Goal: Information Seeking & Learning: Check status

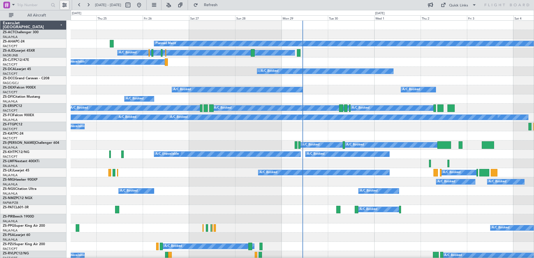
click at [65, 4] on button at bounding box center [64, 5] width 9 height 9
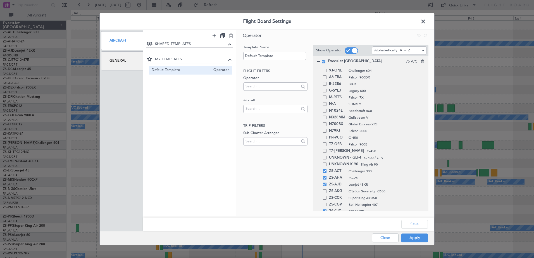
click at [132, 62] on div "General" at bounding box center [122, 60] width 42 height 19
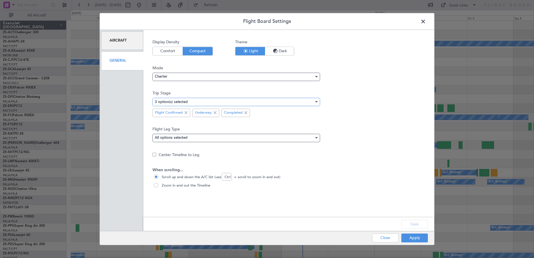
click at [212, 100] on div "3 option(s) selected" at bounding box center [234, 102] width 159 height 8
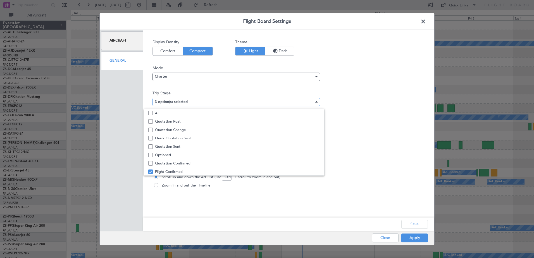
scroll to position [17, 0]
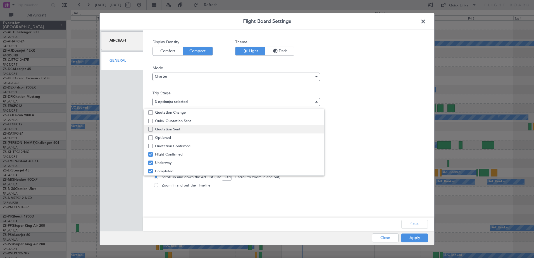
click at [165, 130] on span "Quotation Sent" at bounding box center [237, 129] width 165 height 8
click at [419, 224] on div at bounding box center [267, 129] width 534 height 258
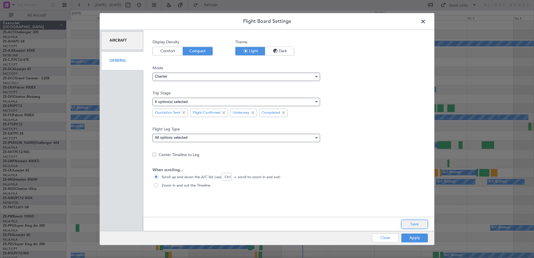
click at [419, 225] on button "Save" at bounding box center [414, 224] width 27 height 9
click at [422, 239] on button "Apply" at bounding box center [414, 237] width 27 height 9
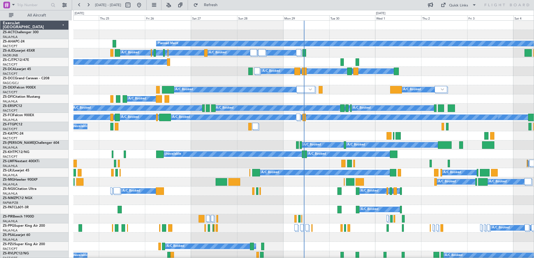
click at [145, 10] on fb-range-datepicker "[DATE] - [DATE]" at bounding box center [109, 5] width 75 height 10
click at [132, 6] on button at bounding box center [127, 5] width 9 height 9
select select "9"
select select "2025"
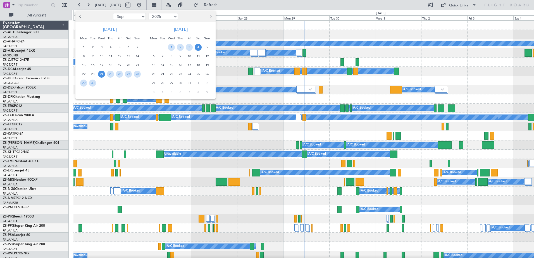
click at [209, 16] on span "Next month" at bounding box center [209, 16] width 3 height 3
click at [190, 57] on span "12" at bounding box center [189, 56] width 7 height 7
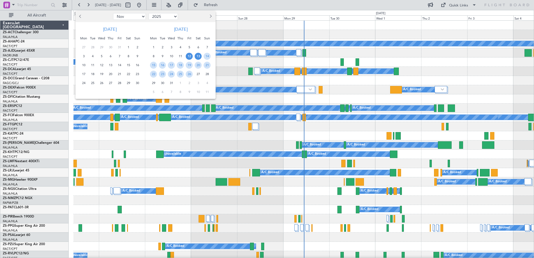
click at [197, 57] on span "13" at bounding box center [197, 56] width 7 height 7
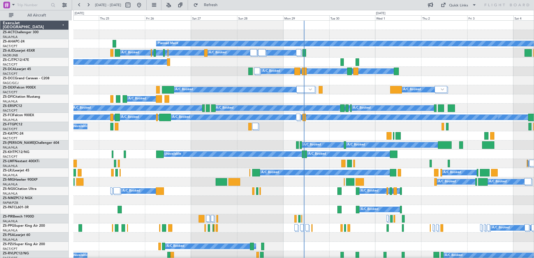
select select "12"
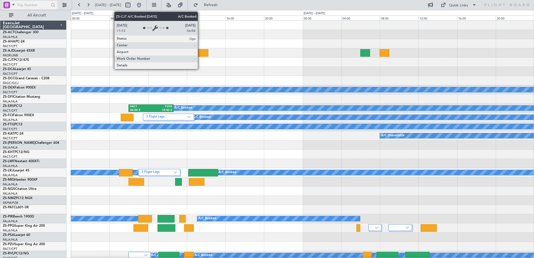
click at [7, 2] on div at bounding box center [6, 5] width 7 height 7
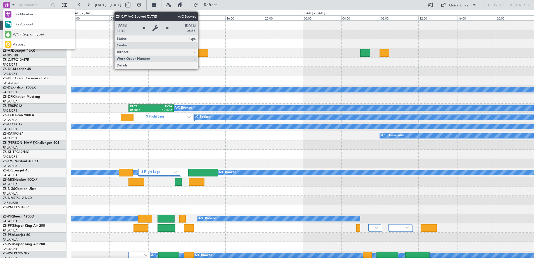
click at [23, 33] on span "A/C (Reg. or Type)" at bounding box center [28, 35] width 31 height 6
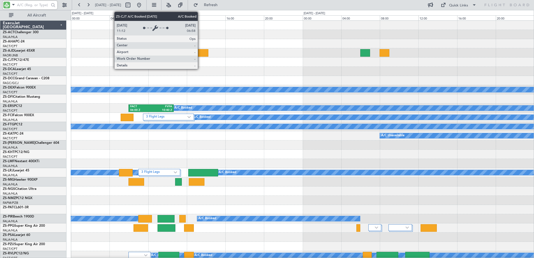
click at [27, 4] on input "text" at bounding box center [33, 5] width 32 height 8
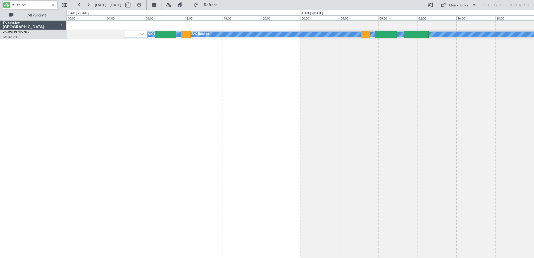
type input "zs-rvl"
click at [54, 5] on div at bounding box center [53, 5] width 6 height 6
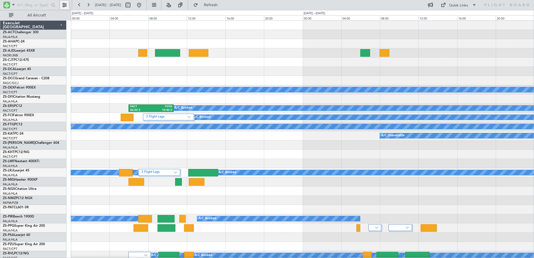
click at [64, 4] on button at bounding box center [64, 5] width 9 height 9
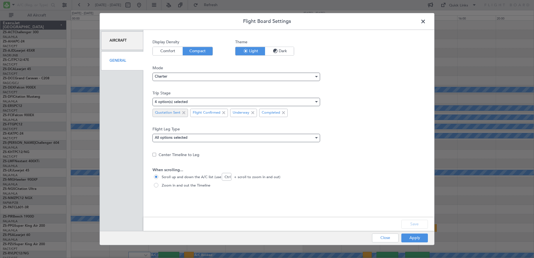
click at [183, 110] on span at bounding box center [183, 112] width 7 height 7
click at [419, 225] on button "Save" at bounding box center [414, 224] width 27 height 9
click at [416, 239] on button "Apply" at bounding box center [414, 237] width 27 height 9
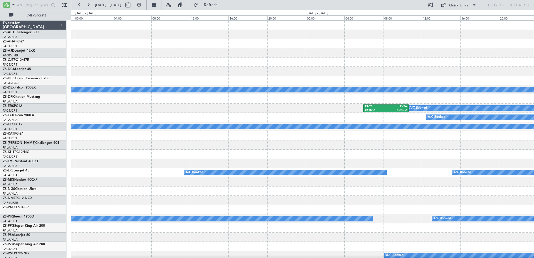
click at [471, 60] on div "A/C Unavailable A/C Unavailable A/C Booked FACT 06:00 Z FVFA 10:40 Z A/C Booked…" at bounding box center [302, 251] width 463 height 460
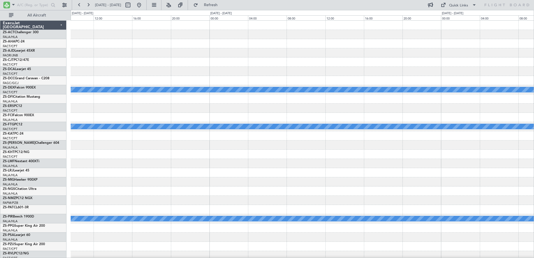
click at [470, 67] on div "A/C Unavailable A/C Unavailable A/C Unavailable A/C Booked A/C Booked A/C Booked" at bounding box center [302, 251] width 463 height 460
click at [431, 81] on div "A/C Unavailable A/C Unavailable A/C Unavailable A/C Booked A/C Booked A/C Booked" at bounding box center [302, 251] width 463 height 460
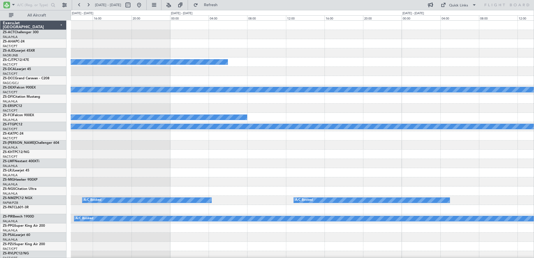
click at [345, 64] on div "A/C Booked A/C Unavailable A/C Unavailable A/C Booked A/C Unavailable A/C Booke…" at bounding box center [302, 251] width 463 height 460
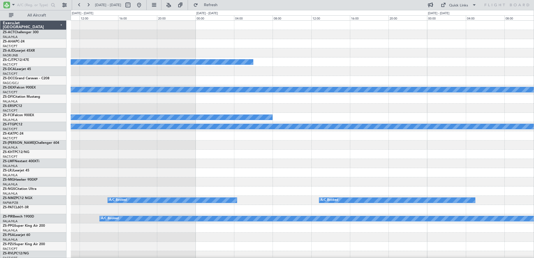
click at [428, 67] on div "A/C Booked A/C Unavailable A/C Unavailable A/C Booked A/C Unavailable A/C Booke…" at bounding box center [302, 251] width 463 height 460
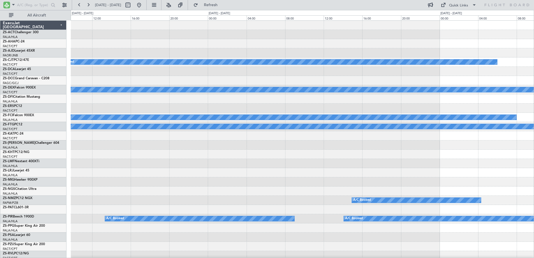
click at [391, 71] on div "A/C Booked A/C Unavailable A/C Unavailable A/C Booked A/C Unavailable A/C Booke…" at bounding box center [302, 251] width 463 height 460
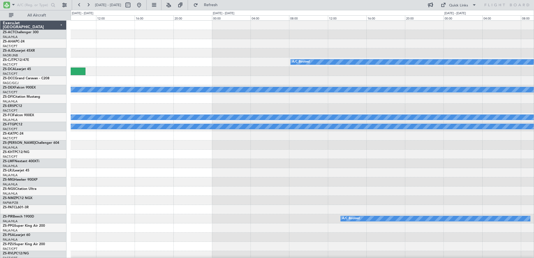
click at [375, 79] on div "A/C Booked A/C Booked A/C Unavailable A/C Unavailable A/C Booked A/C Unavailabl…" at bounding box center [302, 251] width 463 height 460
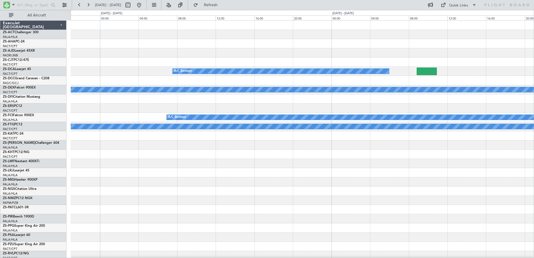
click at [390, 87] on div "A/C Booked A/C Booked A/C Unavailable A/C Unavailable A/C Booked A/C Unavailable" at bounding box center [302, 251] width 463 height 460
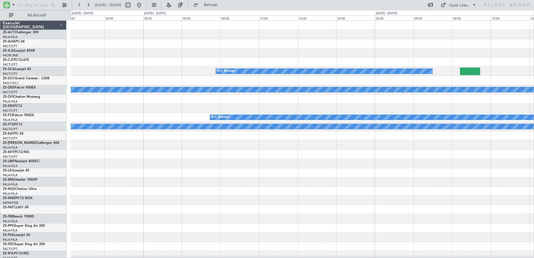
click at [365, 86] on div "A/C Booked A/C Unavailable A/C Unavailable A/C Booked A/C Unavailable" at bounding box center [302, 251] width 463 height 460
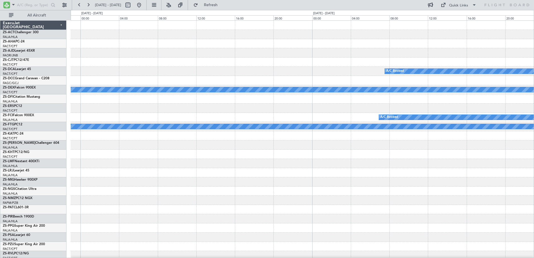
click at [368, 86] on div "A/C Booked A/C Unavailable A/C Unavailable A/C Booked A/C Unavailable" at bounding box center [302, 251] width 463 height 460
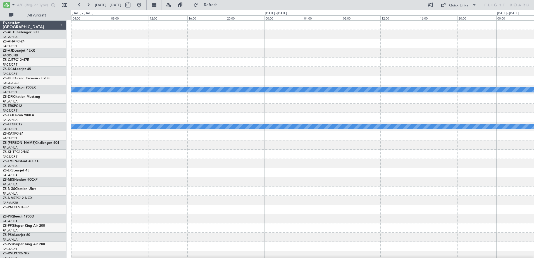
click at [392, 88] on div "A/C Booked A/C Unavailable A/C Unavailable A/C Booked A/C Unavailable" at bounding box center [302, 251] width 463 height 460
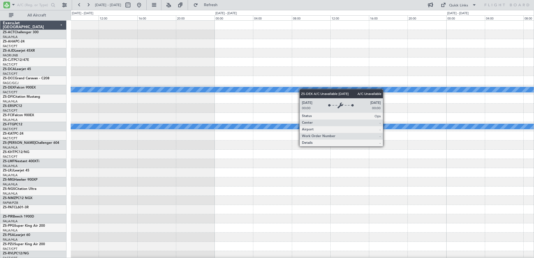
click at [379, 93] on div "A/C Unavailable A/C Unavailable A/C Unavailable" at bounding box center [302, 251] width 463 height 460
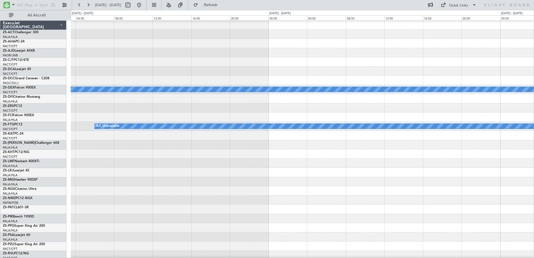
click at [356, 90] on div "A/C Unavailable A/C Unavailable A/C Unavailable" at bounding box center [302, 250] width 463 height 460
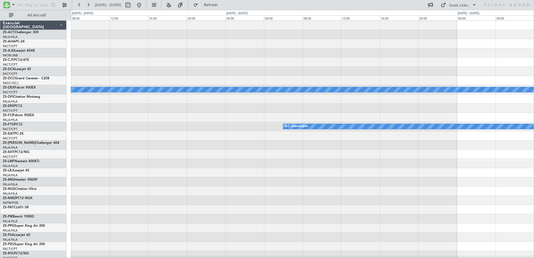
click at [377, 87] on div "A/C Unavailable A/C Unavailable A/C Unavailable" at bounding box center [302, 251] width 463 height 460
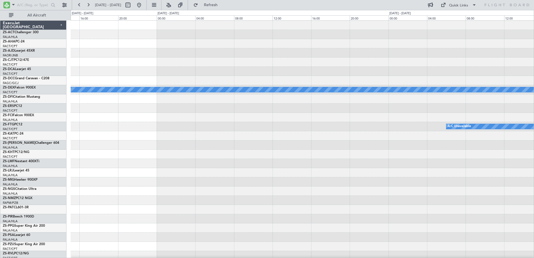
click at [391, 92] on div "A/C Unavailable A/C Unavailable" at bounding box center [302, 251] width 463 height 460
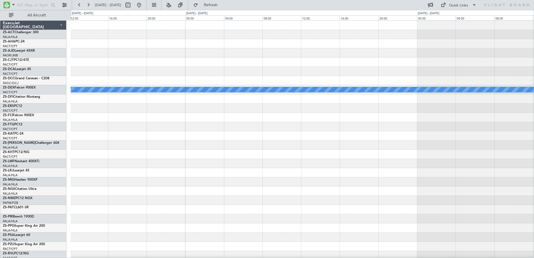
click at [373, 88] on div "A/C Unavailable" at bounding box center [302, 251] width 463 height 460
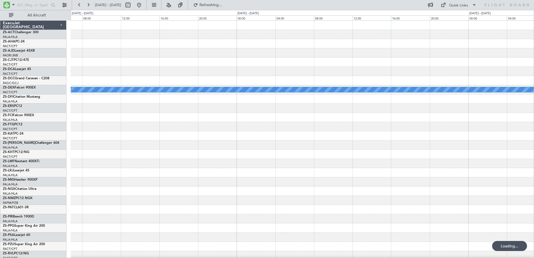
click at [367, 65] on div "A/C Unavailable" at bounding box center [302, 251] width 463 height 460
click at [378, 70] on div "A/C Unavailable" at bounding box center [302, 251] width 463 height 460
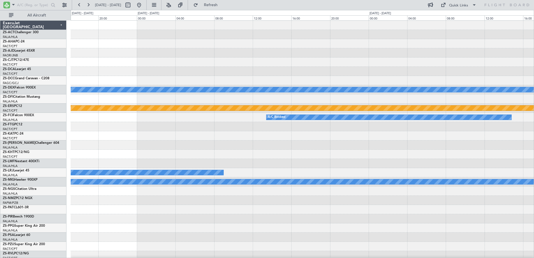
click at [341, 59] on div "A/C Unavailable Planned Maint Lanseria A/C Booked A/C Booked A/C Booked" at bounding box center [302, 251] width 463 height 460
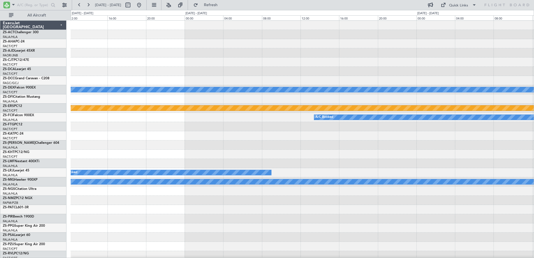
click at [350, 62] on div "A/C Unavailable Planned Maint Lanseria A/C Booked A/C Booked A/C Booked" at bounding box center [302, 251] width 463 height 460
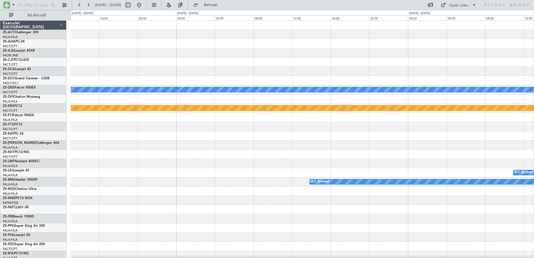
click at [422, 75] on div "A/C Unavailable Planned Maint Lanseria A/C Booked A/C Booked" at bounding box center [302, 251] width 463 height 460
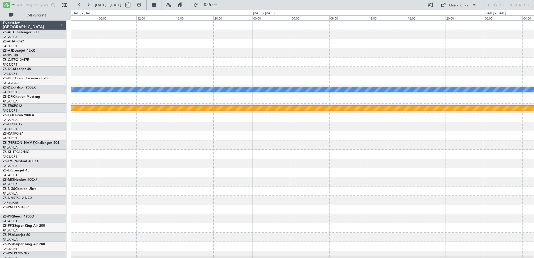
click at [463, 70] on div "A/C Unavailable Planned Maint Lanseria A/C Booked" at bounding box center [302, 251] width 463 height 460
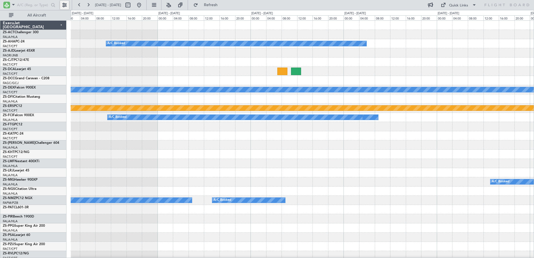
click at [64, 4] on button at bounding box center [64, 5] width 9 height 9
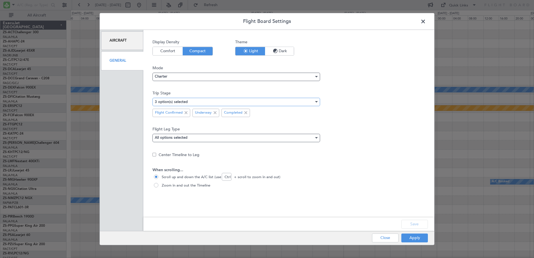
click at [183, 101] on mat-select-trigger "3 option(s) selected" at bounding box center [171, 102] width 33 height 4
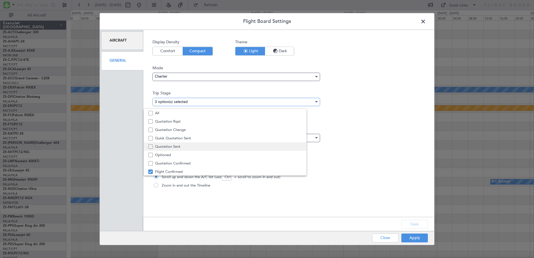
scroll to position [17, 0]
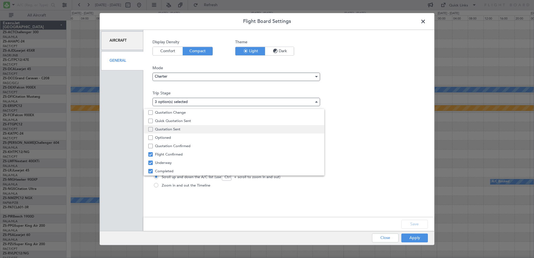
click at [192, 131] on span "Quotation Sent" at bounding box center [237, 129] width 165 height 8
click at [415, 227] on div at bounding box center [267, 129] width 534 height 258
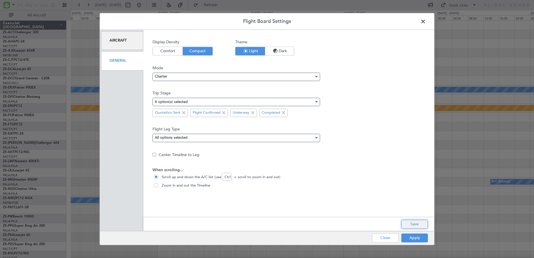
click at [414, 224] on button "Save" at bounding box center [414, 224] width 27 height 9
click at [416, 238] on button "Apply" at bounding box center [414, 237] width 27 height 9
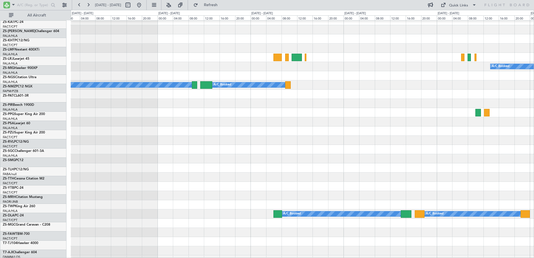
scroll to position [140, 0]
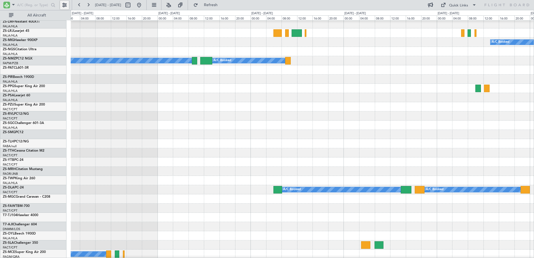
click at [64, 8] on button at bounding box center [64, 5] width 9 height 9
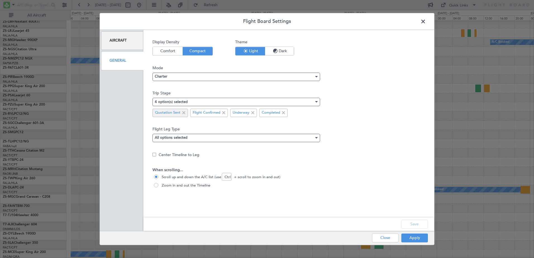
click at [185, 114] on span at bounding box center [183, 112] width 7 height 7
click at [415, 225] on button "Save" at bounding box center [414, 224] width 27 height 9
click at [415, 225] on div "Save" at bounding box center [288, 223] width 291 height 13
drag, startPoint x: 415, startPoint y: 225, endPoint x: 416, endPoint y: 238, distance: 12.6
click at [416, 238] on button "Apply" at bounding box center [414, 237] width 27 height 9
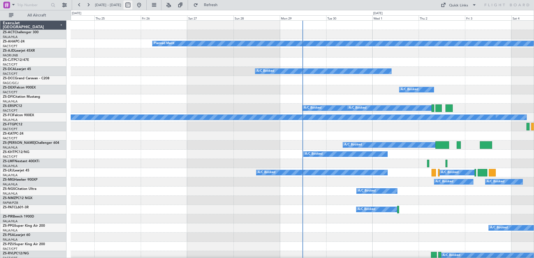
click at [132, 5] on button at bounding box center [127, 5] width 9 height 9
select select "9"
select select "2025"
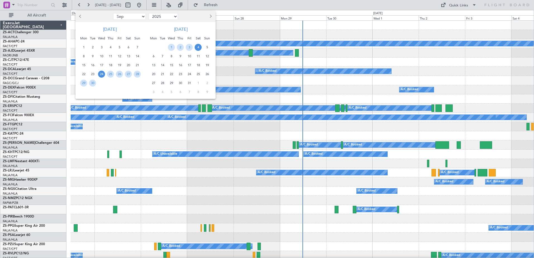
click at [212, 16] on button "Next month" at bounding box center [210, 16] width 6 height 9
select select "10"
drag, startPoint x: 453, startPoint y: 135, endPoint x: 45, endPoint y: 136, distance: 407.7
click at [45, 136] on div at bounding box center [267, 129] width 534 height 258
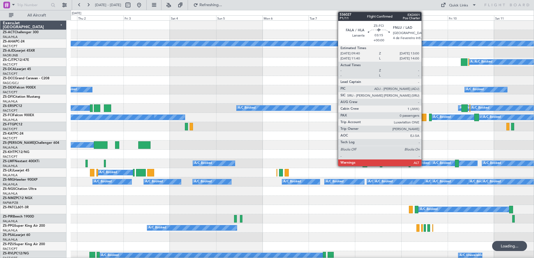
click at [424, 121] on div at bounding box center [422, 118] width 7 height 8
